Goal: Information Seeking & Learning: Learn about a topic

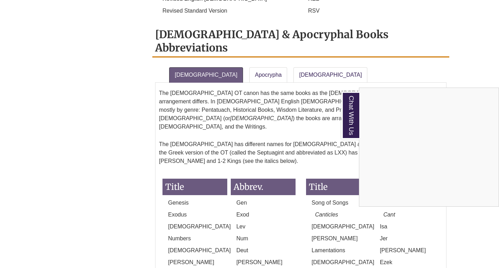
scroll to position [420, 0]
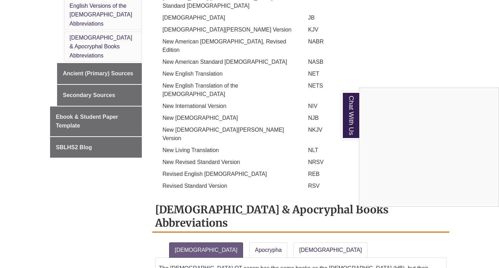
click at [249, 176] on div "Chat With Us" at bounding box center [249, 134] width 499 height 268
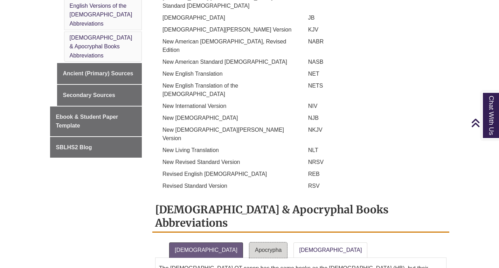
click at [249, 242] on link "Apocrypha" at bounding box center [268, 249] width 38 height 15
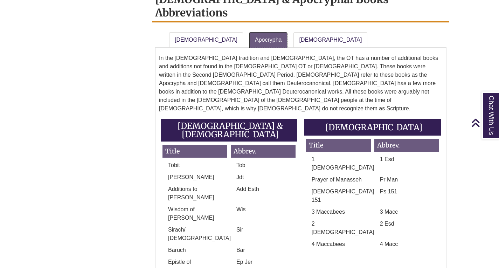
scroll to position [665, 0]
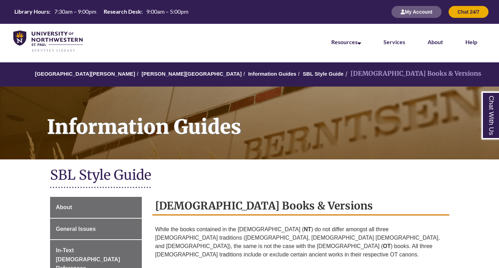
scroll to position [589, 0]
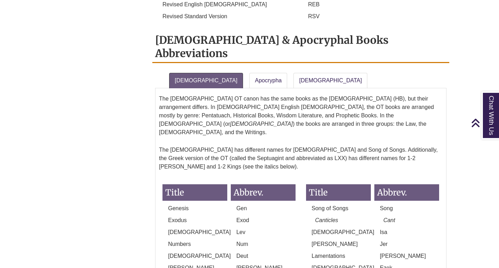
click at [388, 217] on em "Cant" at bounding box center [389, 220] width 12 height 6
click at [409, 216] on p "Cant" at bounding box center [408, 220] width 61 height 8
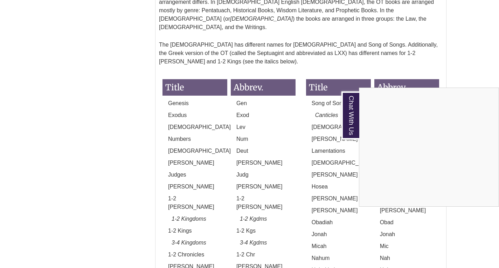
scroll to position [519, 0]
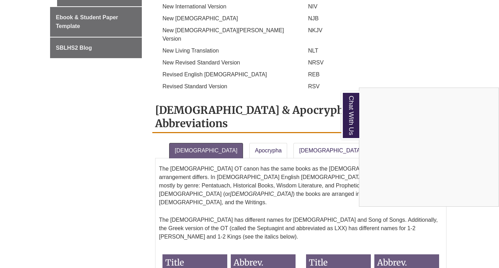
click at [284, 74] on div "Chat With Us" at bounding box center [249, 134] width 499 height 268
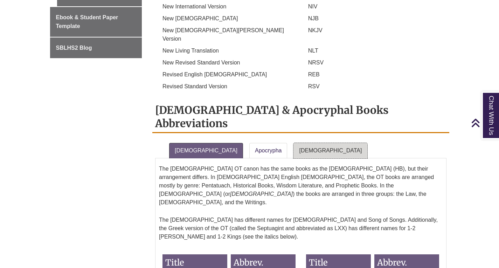
click at [294, 143] on link "[DEMOGRAPHIC_DATA]" at bounding box center [330, 150] width 74 height 15
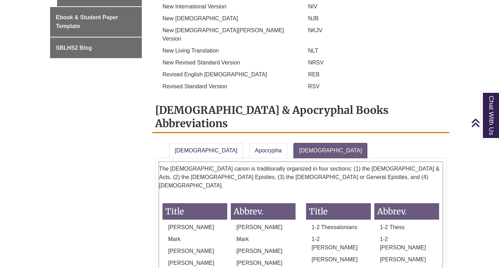
click at [243, 235] on p "Mark" at bounding box center [263, 239] width 65 height 8
